Goal: Information Seeking & Learning: Check status

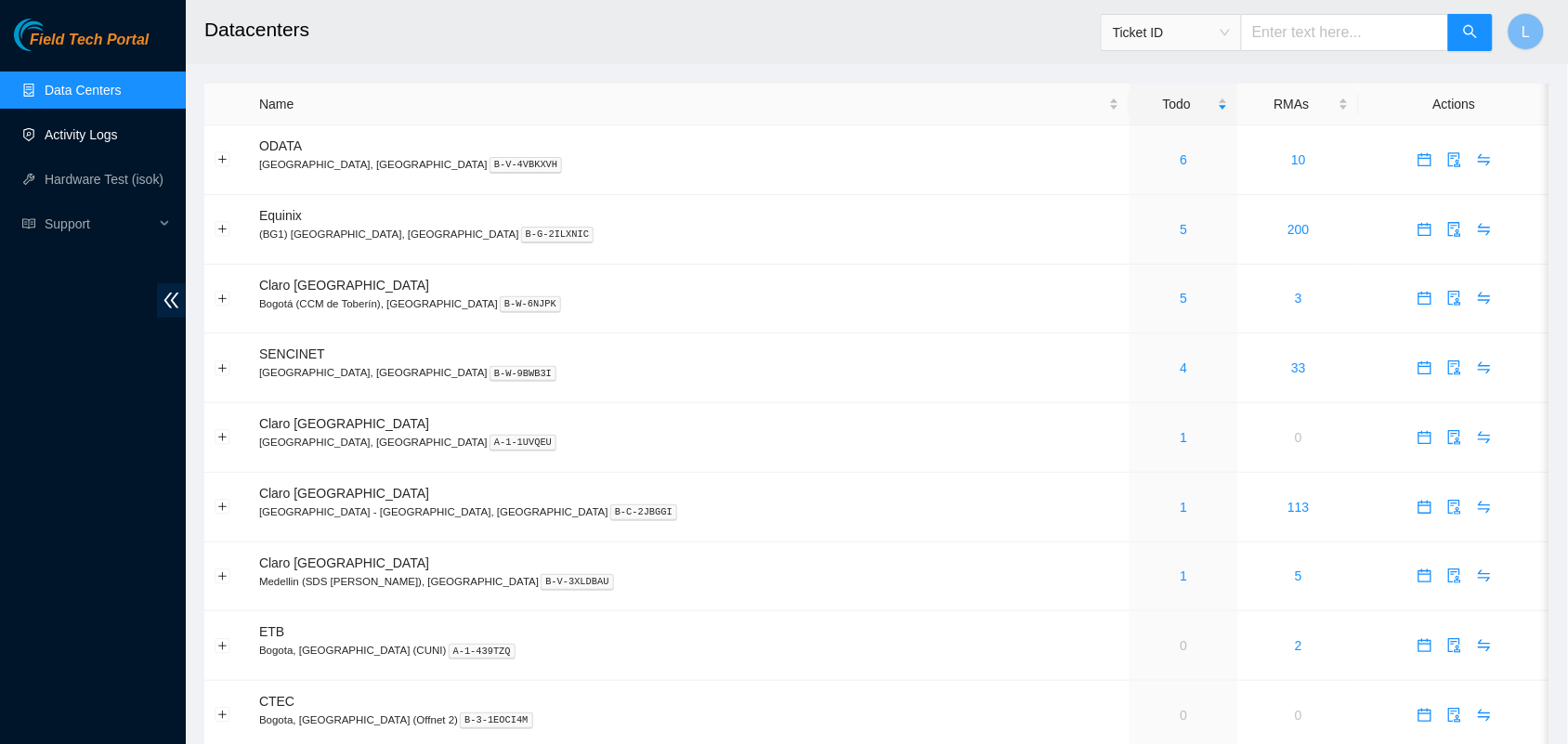
click at [71, 133] on link "Activity Logs" at bounding box center [81, 134] width 74 height 15
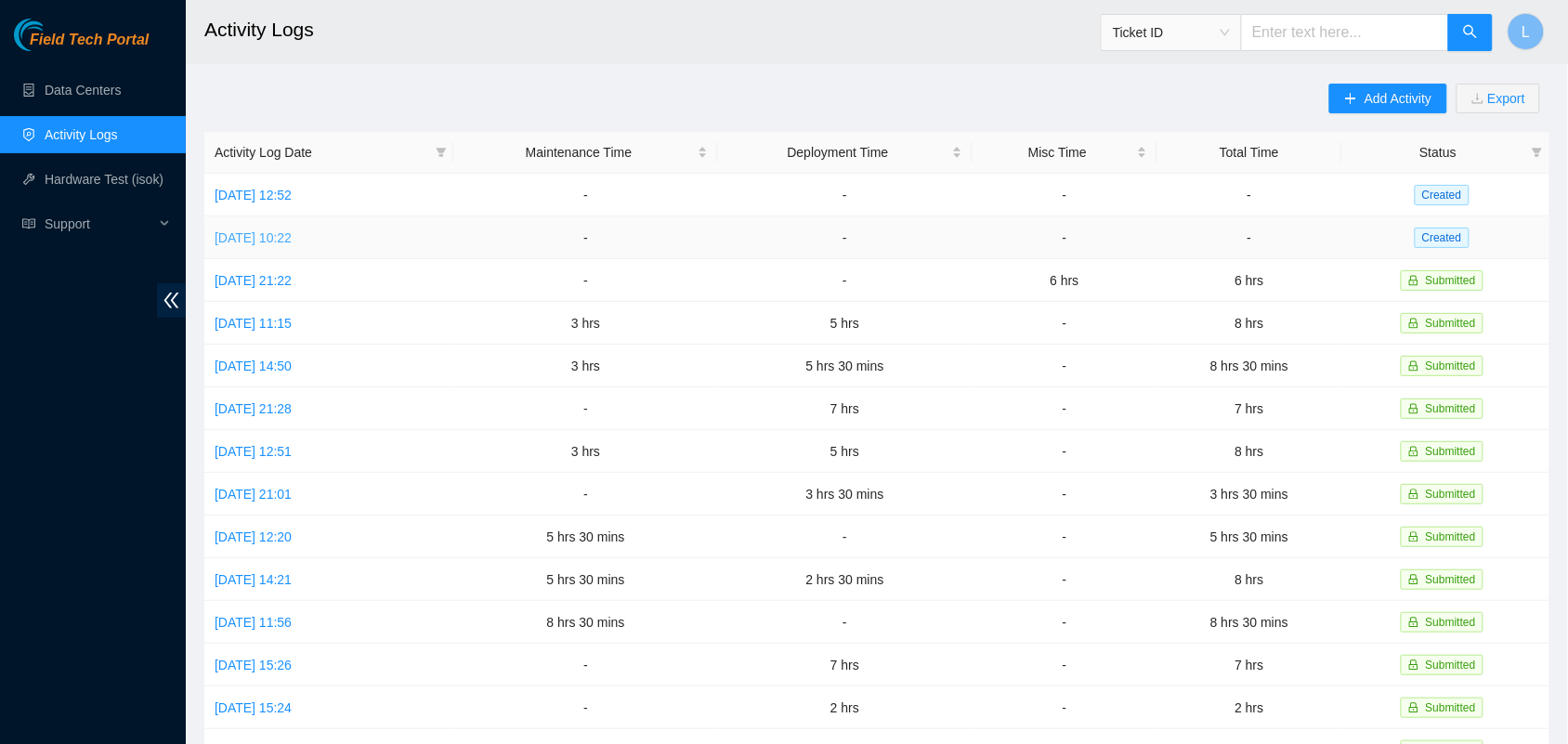
click at [292, 238] on link "[DATE] 10:22" at bounding box center [253, 237] width 77 height 15
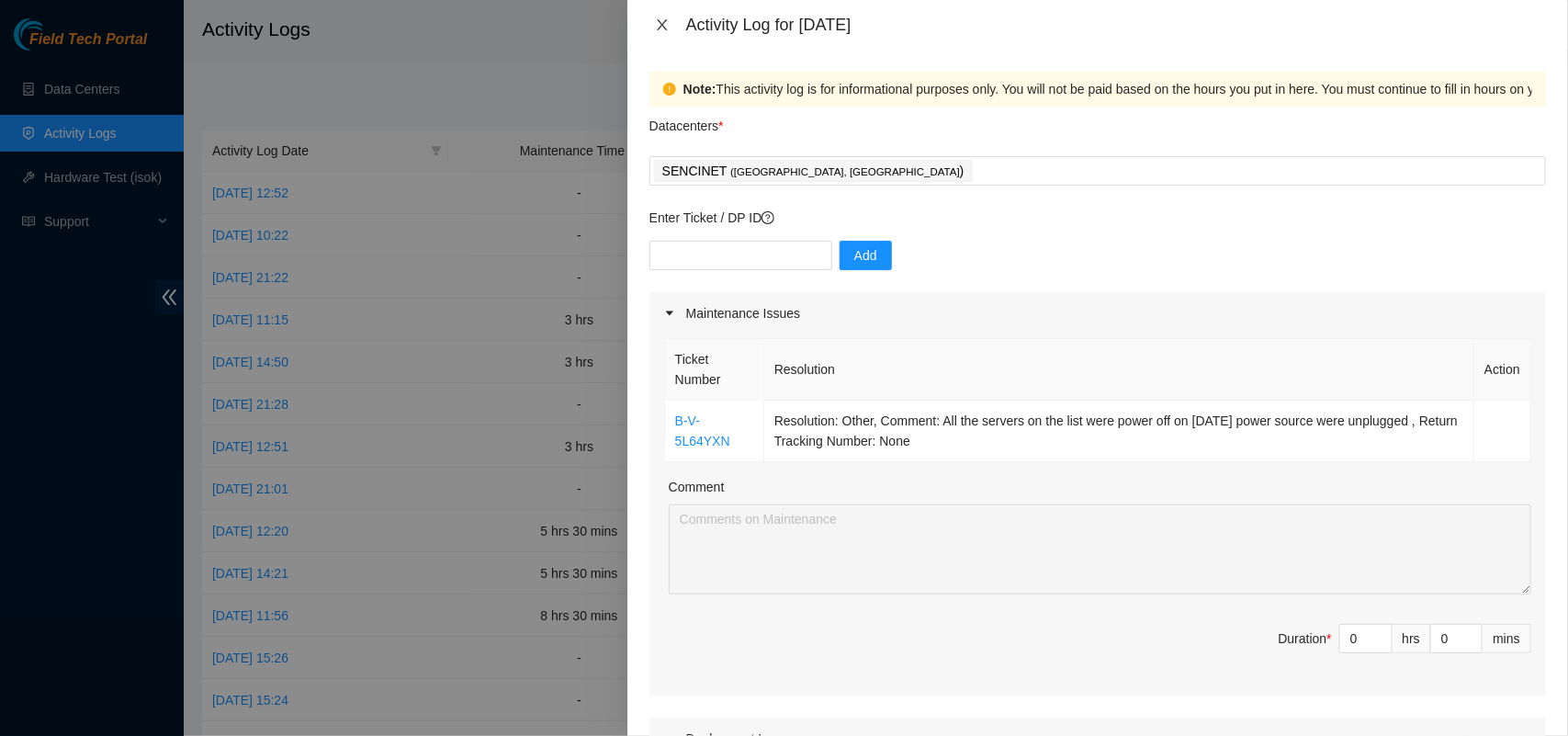
click at [667, 24] on icon "close" at bounding box center [662, 24] width 15 height 15
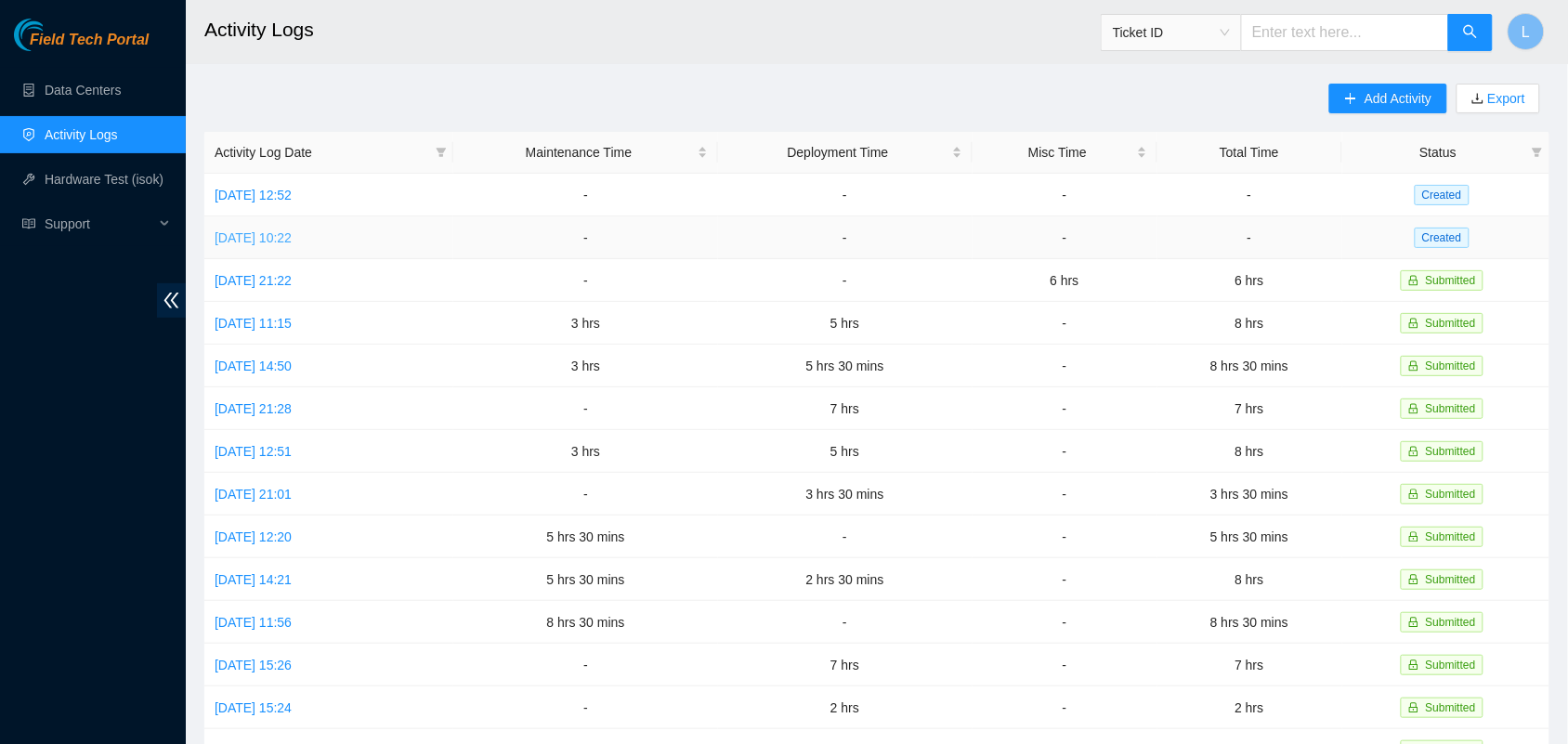
click at [237, 242] on link "[DATE] 10:22" at bounding box center [253, 237] width 77 height 15
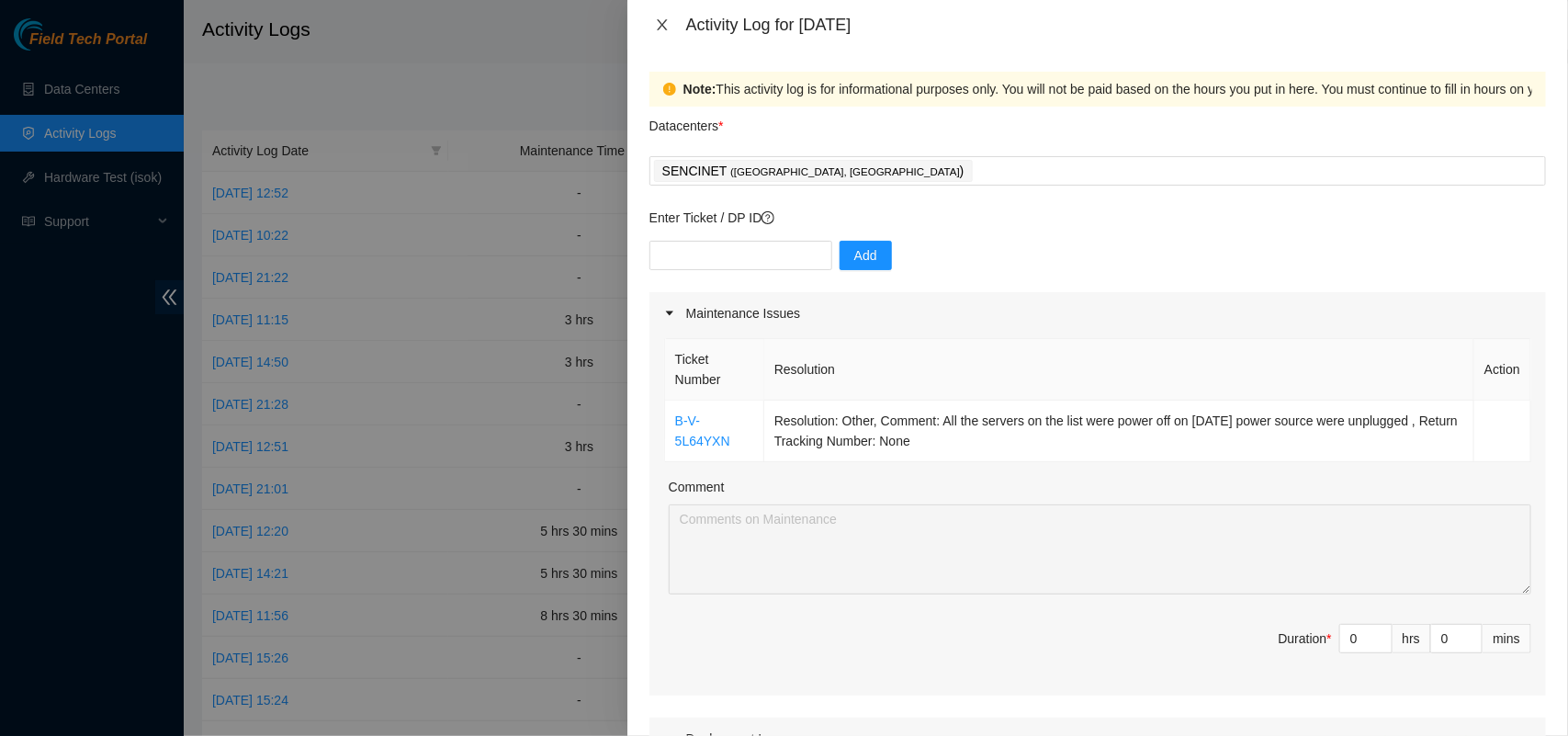
click at [664, 27] on icon "close" at bounding box center [662, 24] width 10 height 11
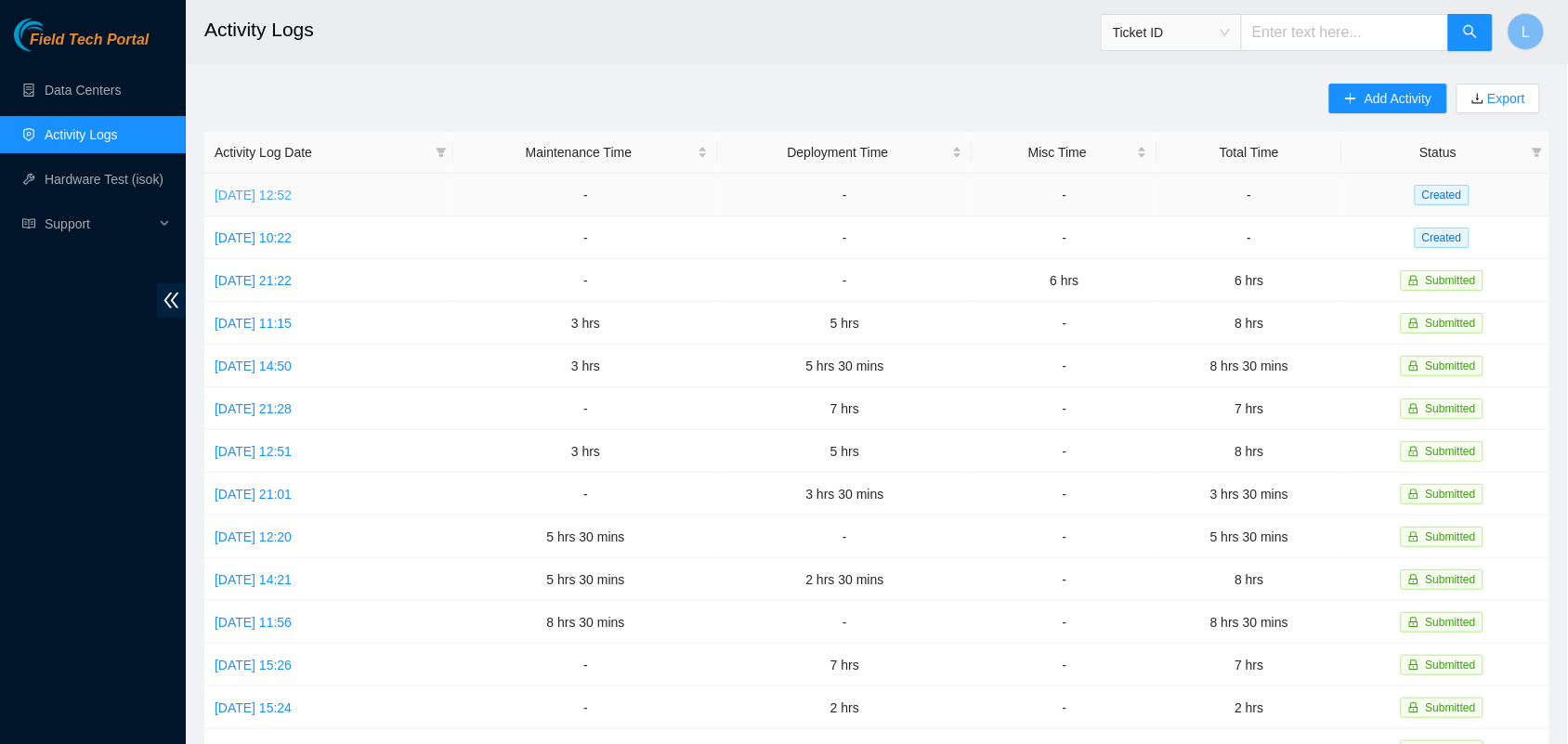
click at [271, 196] on link "[DATE] 12:52" at bounding box center [253, 195] width 77 height 15
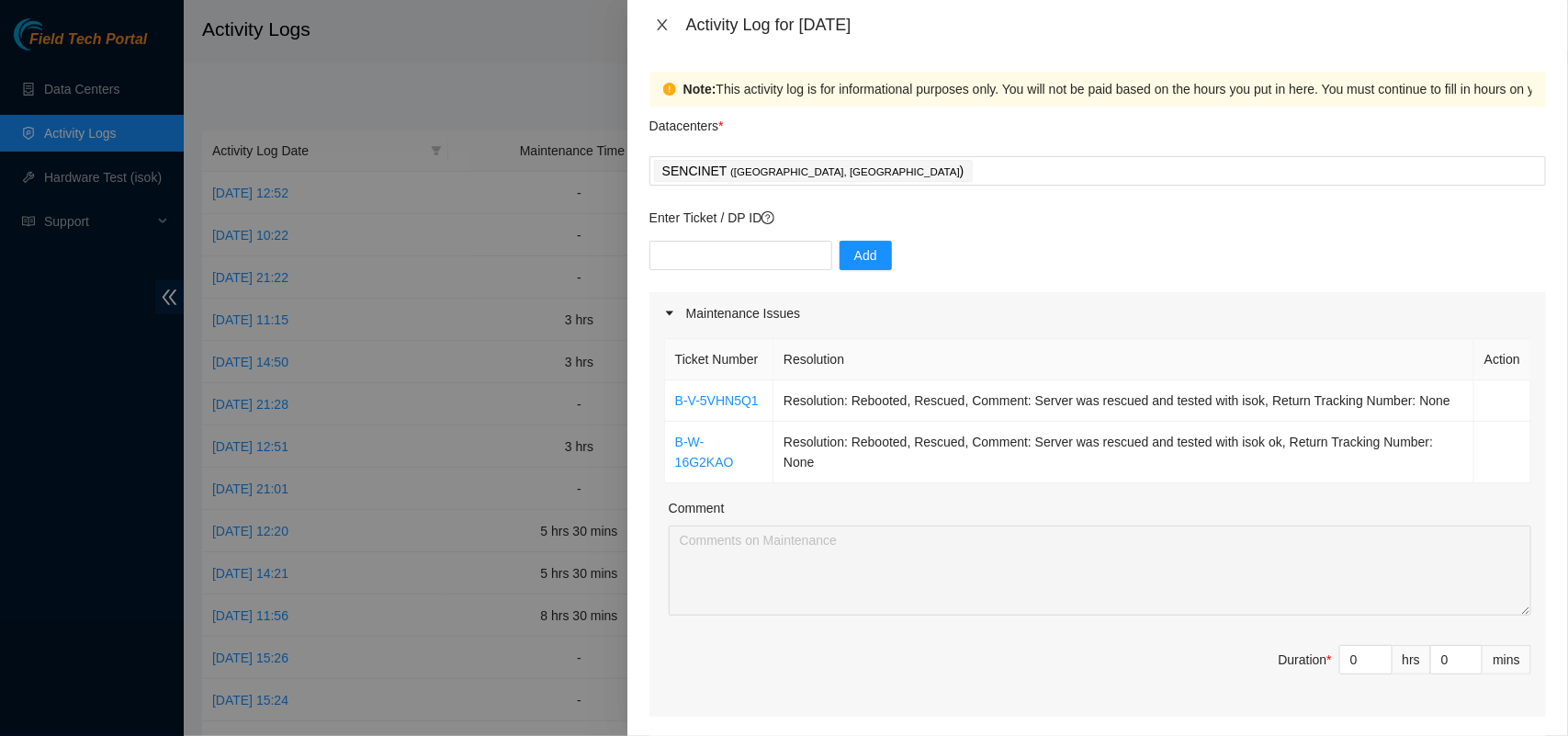
click at [666, 28] on icon "close" at bounding box center [662, 24] width 10 height 11
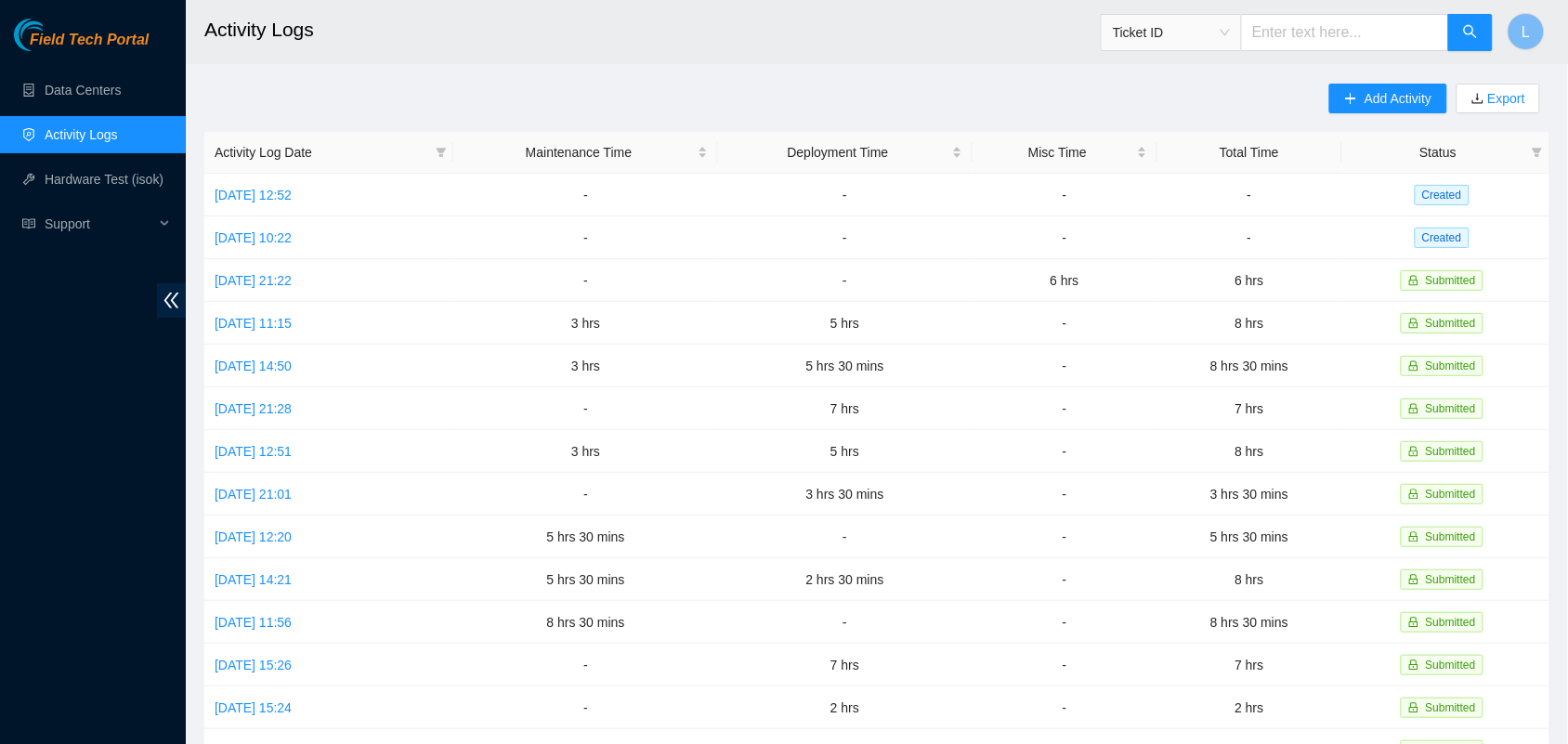
click at [509, 79] on main "Activity Logs Ticket ID L Add Activity Export Activity Log Date Maintenance Tim…" at bounding box center [877, 553] width 1382 height 1107
